Goal: Information Seeking & Learning: Learn about a topic

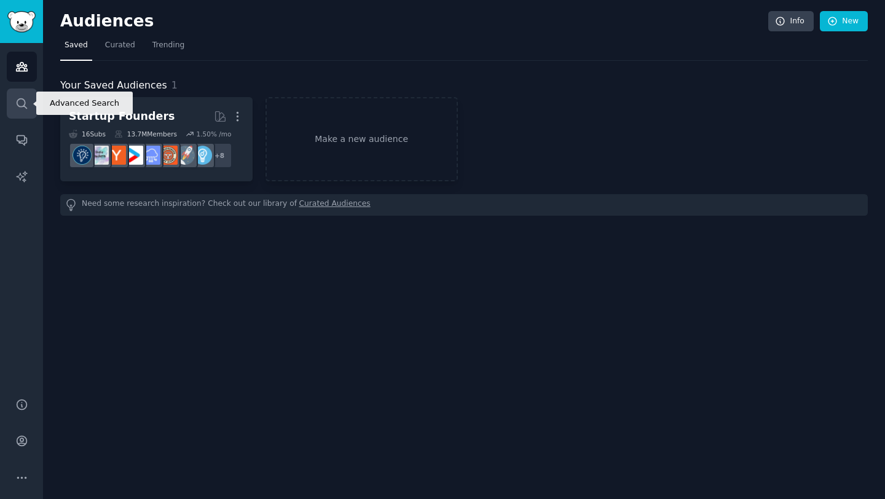
click at [22, 101] on icon "Sidebar" at bounding box center [21, 103] width 13 height 13
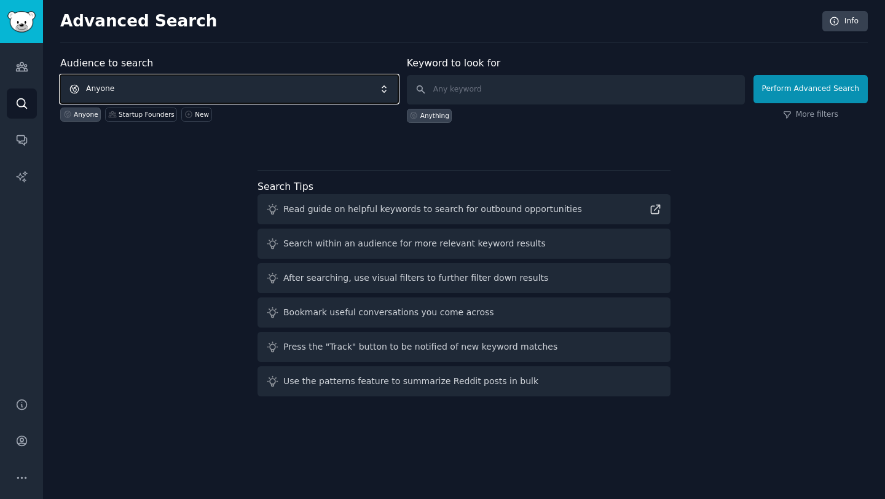
click at [262, 84] on span "Anyone" at bounding box center [229, 89] width 338 height 28
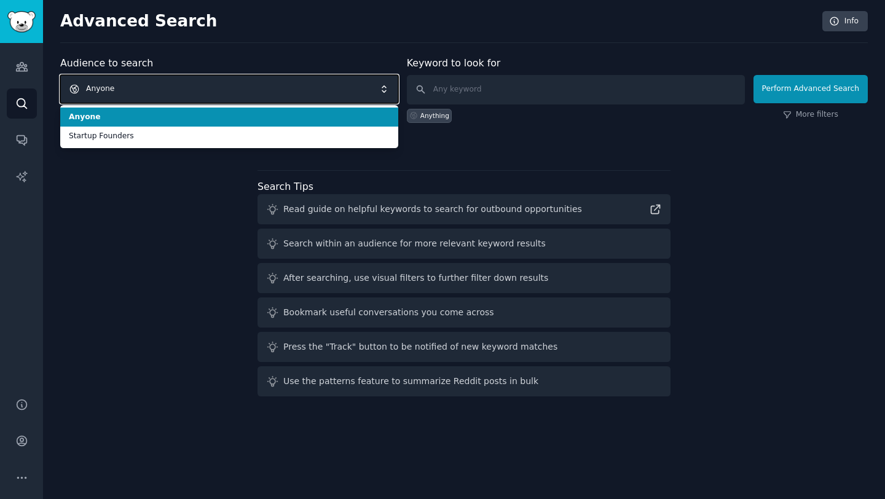
click at [237, 93] on span "Anyone" at bounding box center [229, 89] width 338 height 28
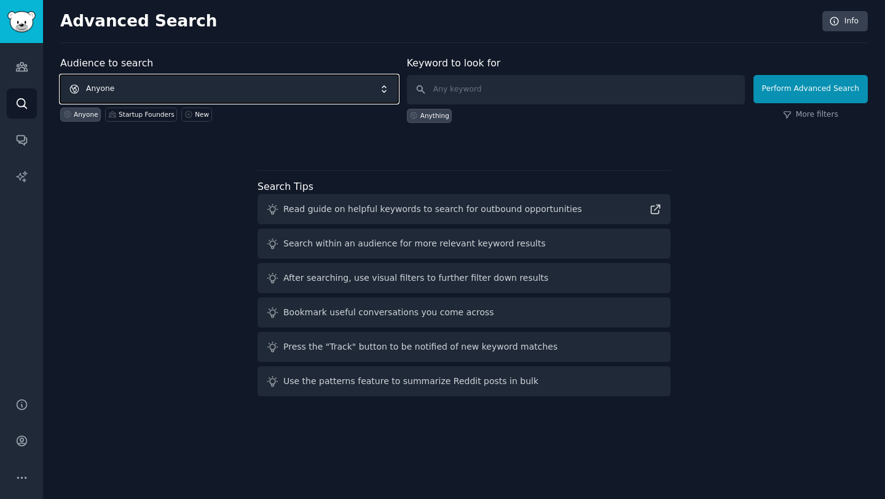
click at [236, 93] on span "Anyone" at bounding box center [229, 89] width 338 height 28
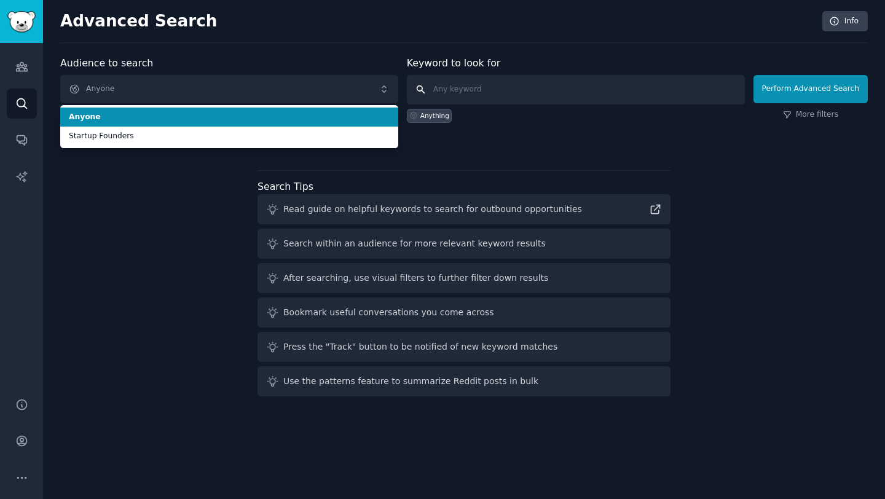
click at [513, 88] on input "text" at bounding box center [576, 90] width 338 height 30
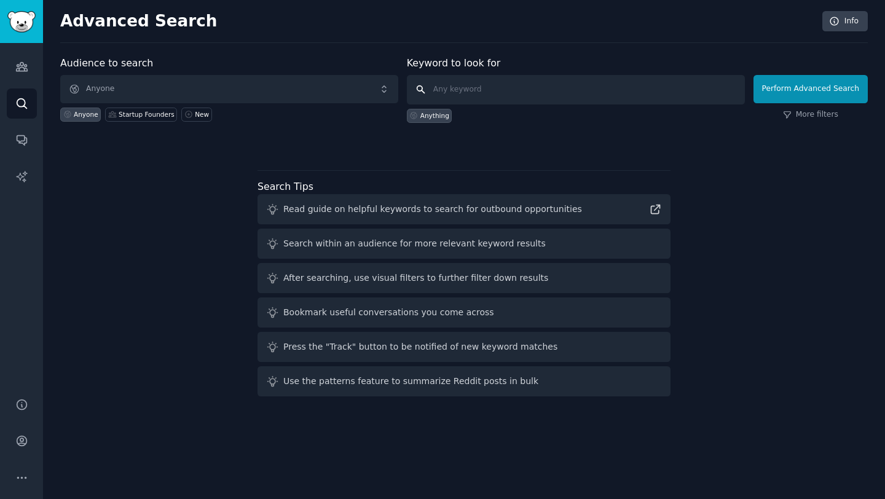
paste input "baby sleep solutions"
click at [491, 92] on input "baby sleep solutions" at bounding box center [576, 90] width 338 height 30
type input "baby sleep"
click button "Perform Advanced Search" at bounding box center [811, 89] width 114 height 28
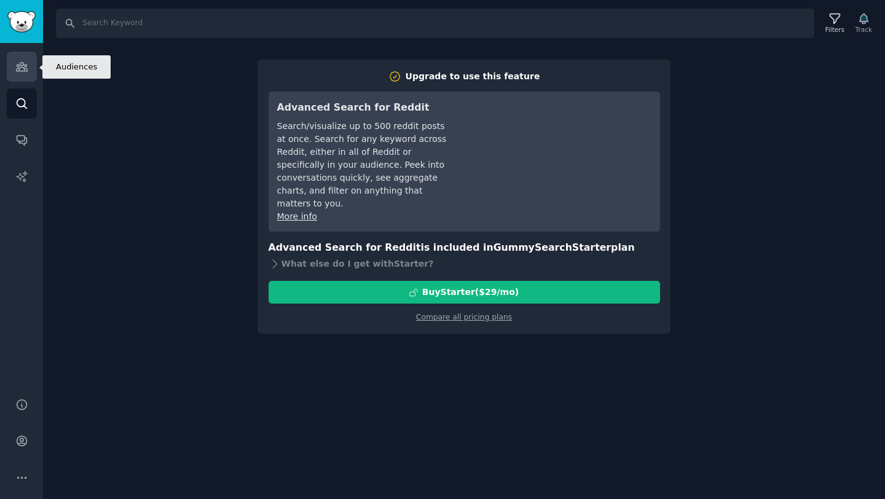
click at [26, 64] on icon "Sidebar" at bounding box center [21, 66] width 13 height 13
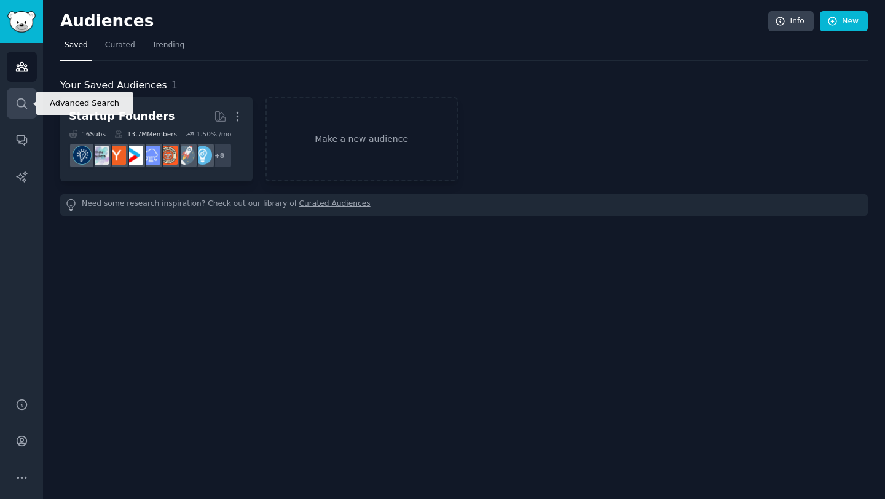
click at [18, 102] on icon "Sidebar" at bounding box center [21, 103] width 13 height 13
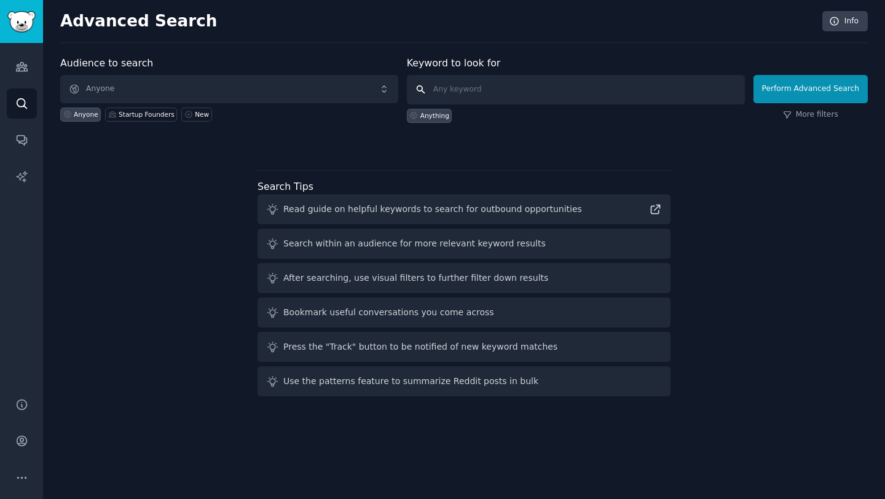
click at [476, 92] on input "text" at bounding box center [576, 90] width 338 height 30
paste input "baby sleep solutions"
type input "baby sleep solutions"
click at [832, 93] on button "Perform Advanced Search" at bounding box center [811, 89] width 114 height 28
